Goal: Information Seeking & Learning: Learn about a topic

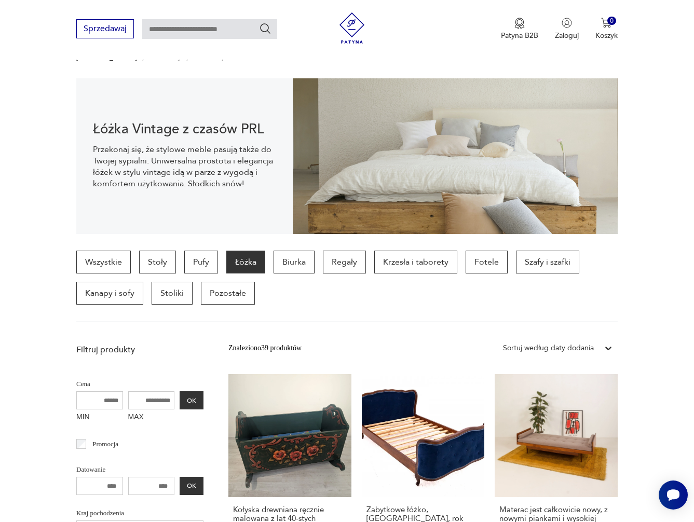
scroll to position [63, 0]
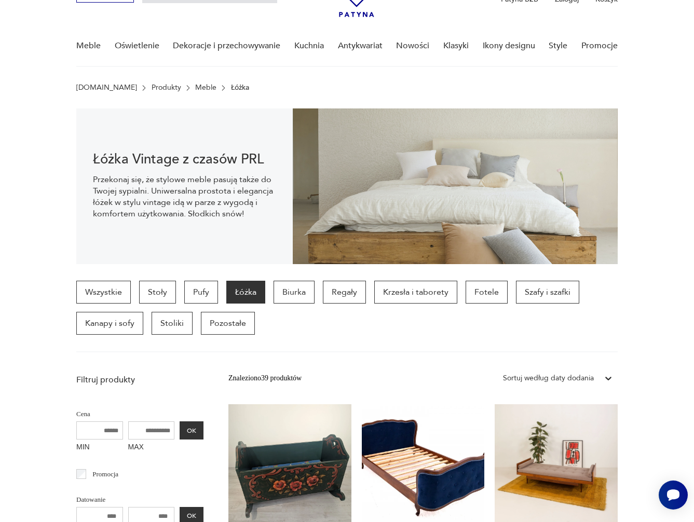
click at [478, 173] on img at bounding box center [455, 186] width 325 height 156
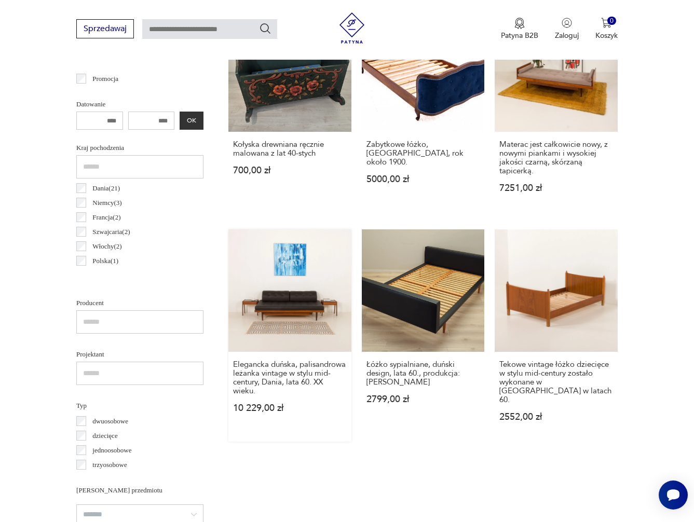
scroll to position [459, 0]
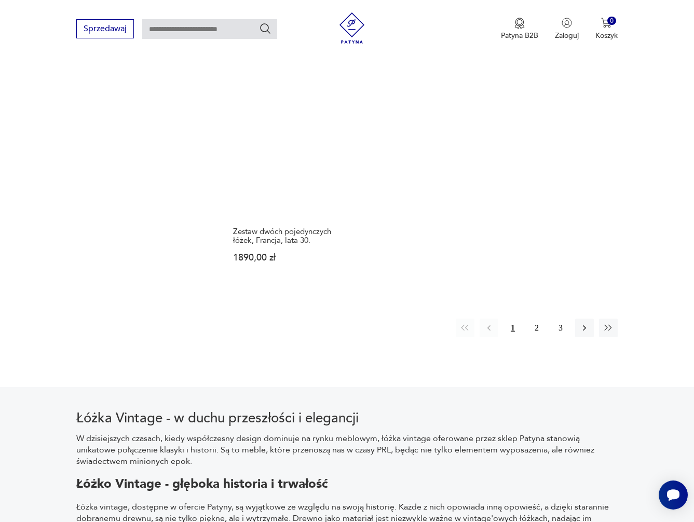
scroll to position [1700, 0]
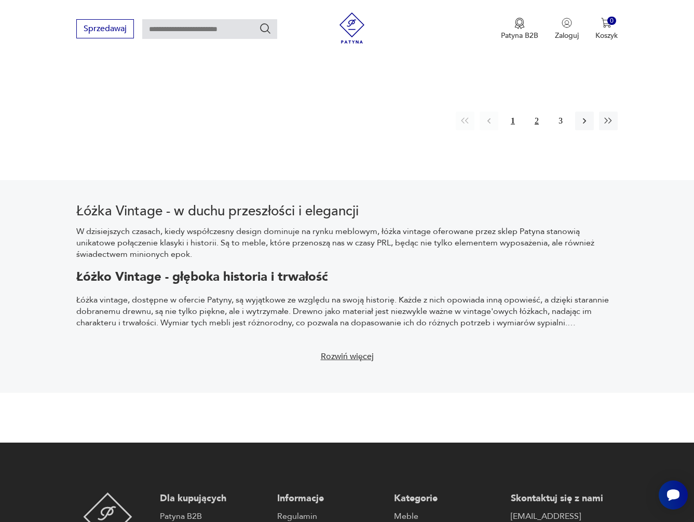
click at [532, 112] on button "2" at bounding box center [536, 121] width 19 height 19
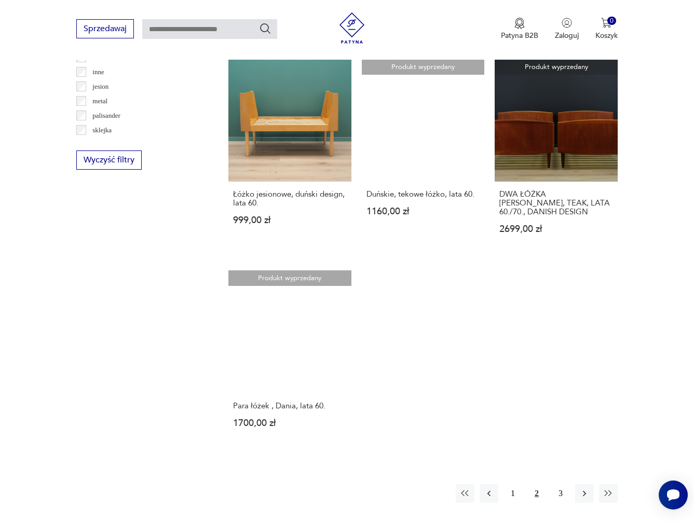
scroll to position [1376, 0]
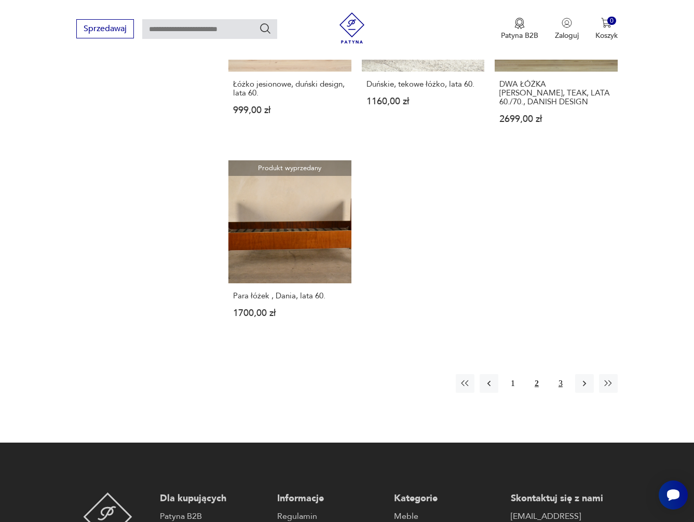
click at [565, 374] on button "3" at bounding box center [560, 383] width 19 height 19
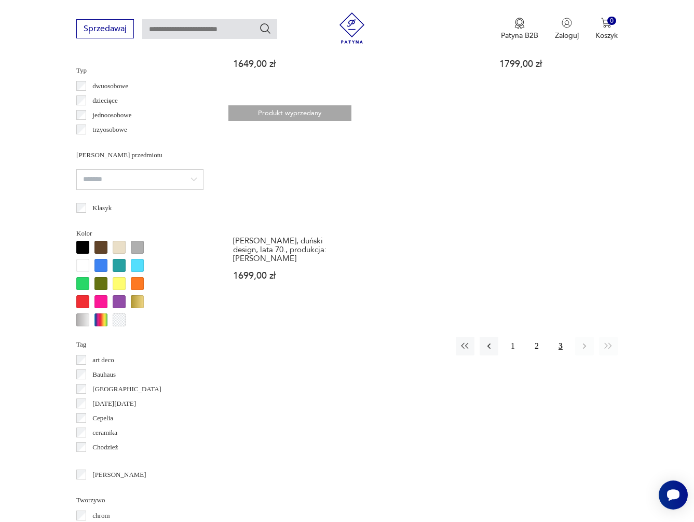
scroll to position [869, 0]
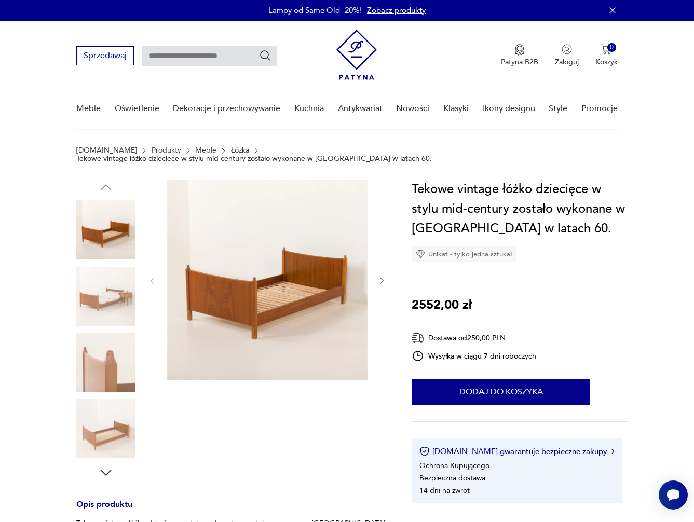
click at [292, 242] on img at bounding box center [267, 279] width 200 height 200
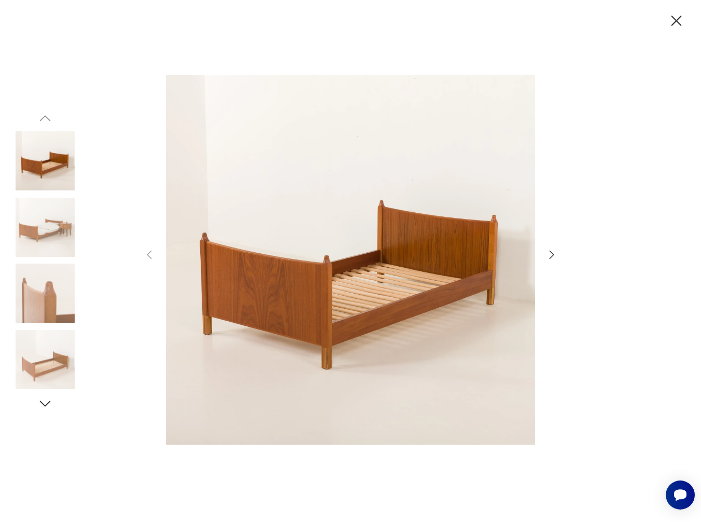
click at [31, 214] on img at bounding box center [45, 227] width 59 height 59
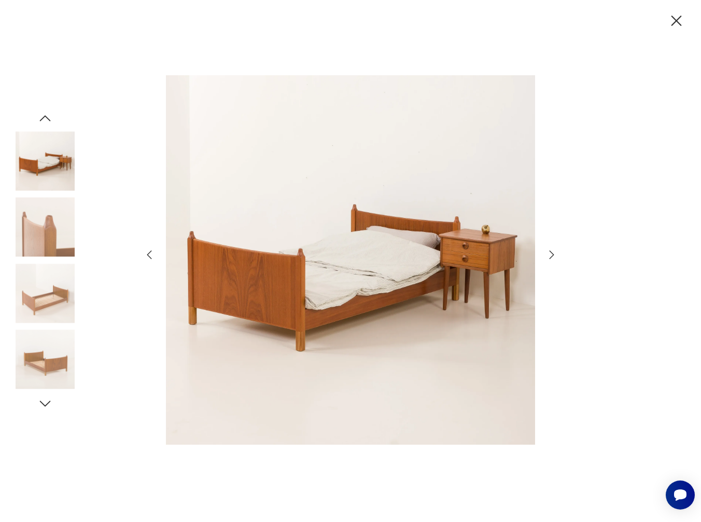
click at [41, 295] on img at bounding box center [45, 293] width 59 height 59
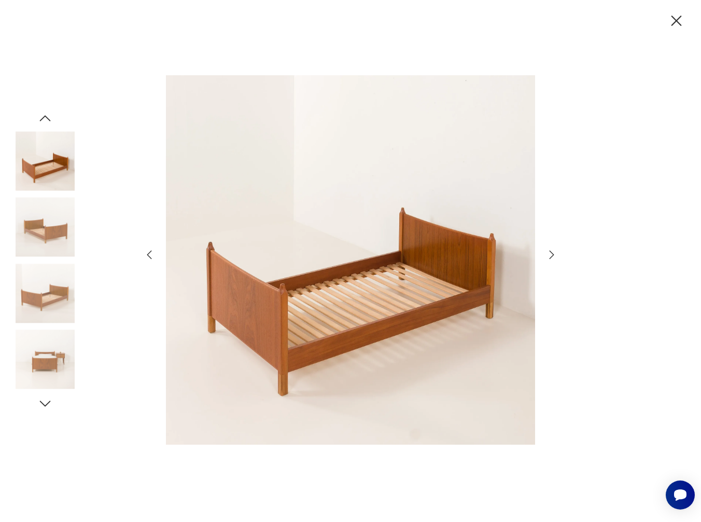
click at [50, 338] on img at bounding box center [45, 359] width 59 height 59
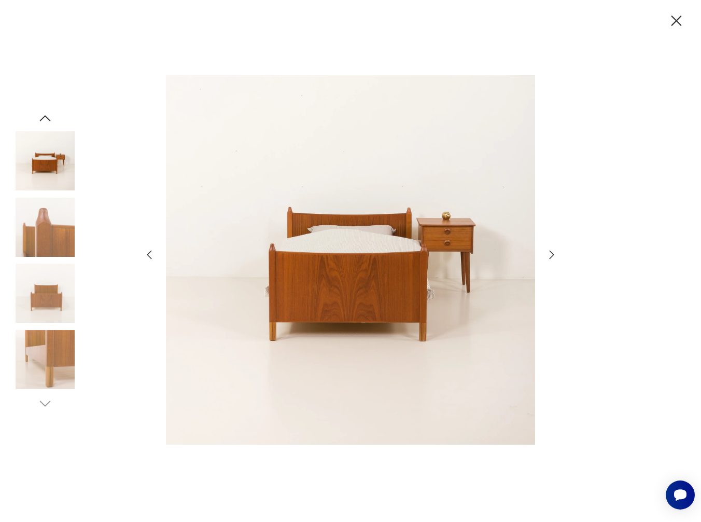
click at [679, 18] on icon "button" at bounding box center [677, 21] width 10 height 10
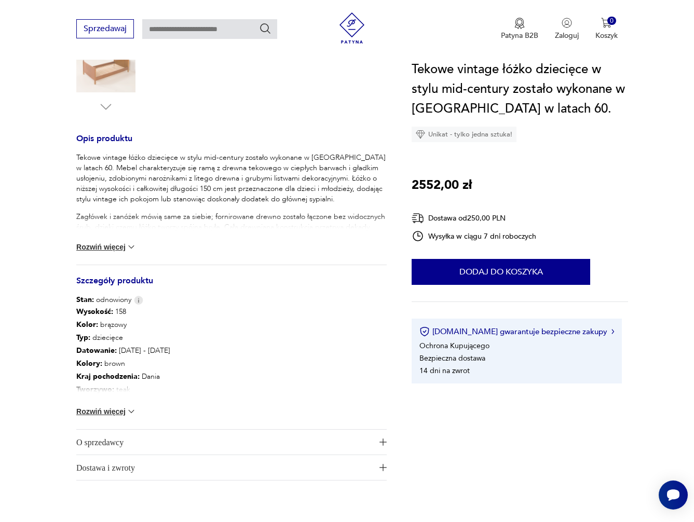
scroll to position [367, 0]
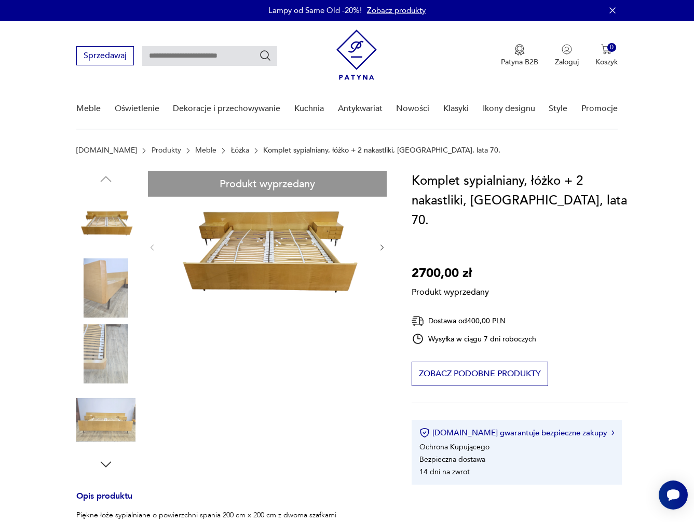
click at [110, 219] on div "Produkt wyprzedany Opis produktu Piękne łoże sypialniane o powierzchni spania 2…" at bounding box center [231, 494] width 310 height 646
click at [313, 280] on div "Produkt wyprzedany Opis produktu Piękne łoże sypialniane o powierzchni spania 2…" at bounding box center [231, 494] width 310 height 646
click at [103, 293] on div "Produkt wyprzedany Opis produktu Piękne łoże sypialniane o powierzchni spania 2…" at bounding box center [231, 494] width 310 height 646
click at [96, 380] on div "Produkt wyprzedany Opis produktu Piękne łoże sypialniane o powierzchni spania 2…" at bounding box center [231, 494] width 310 height 646
click at [103, 460] on div "Produkt wyprzedany Opis produktu Piękne łoże sypialniane o powierzchni spania 2…" at bounding box center [231, 494] width 310 height 646
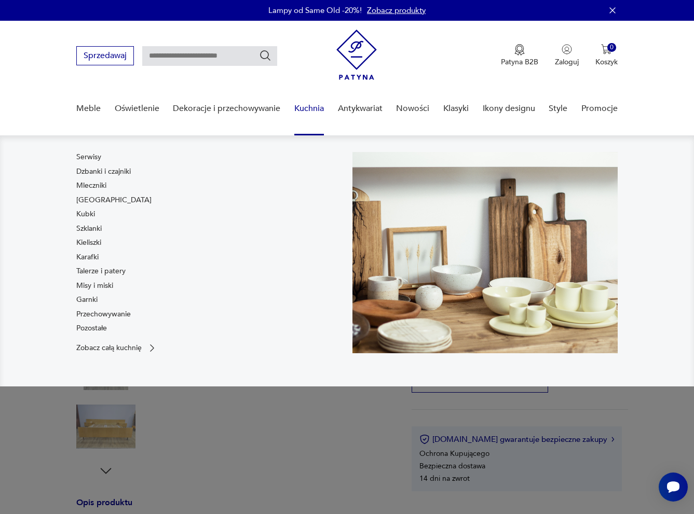
click at [268, 238] on div "Serwisy Dzbanki i czajniki Mleczniki Filiżanki Kubki Szklanki Kieliszki Karafki…" at bounding box center [208, 245] width 265 height 186
